Goal: Submit feedback/report problem

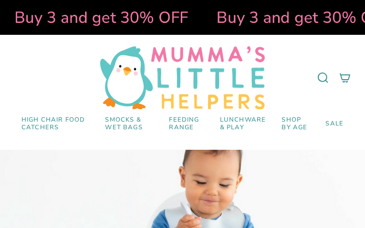
select select "pictures-first"
type input "ypSBFOsTxBkI"
type input "[EMAIL_ADDRESS][DOMAIN_NAME]"
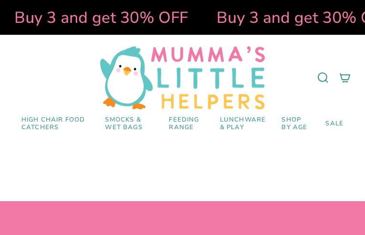
select select "pictures-first"
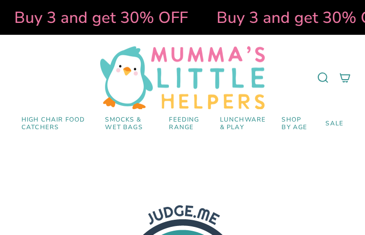
type input "ZUkmAKUA"
type input "[EMAIL_ADDRESS][DOMAIN_NAME]"
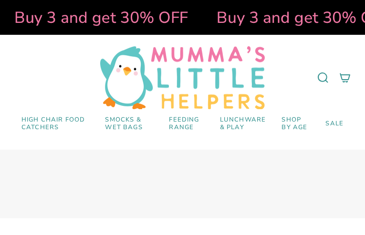
select select "pictures-first"
type input "WwumqkoGSyV"
type input "[EMAIL_ADDRESS][DOMAIN_NAME]"
type input "xlpAGTciSllf"
type input "[EMAIL_ADDRESS][DOMAIN_NAME]"
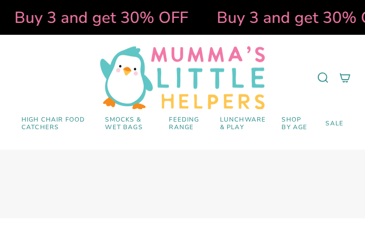
checkbox input "false"
select select "pictures-first"
